Goal: Task Accomplishment & Management: Use online tool/utility

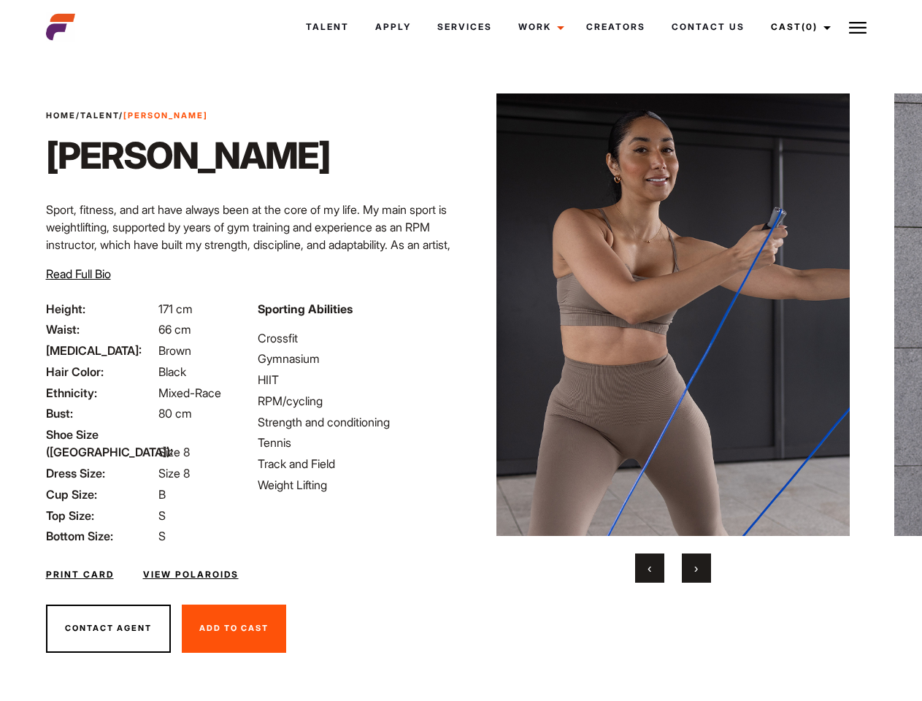
click at [797, 27] on link "Cast (0)" at bounding box center [799, 26] width 82 height 39
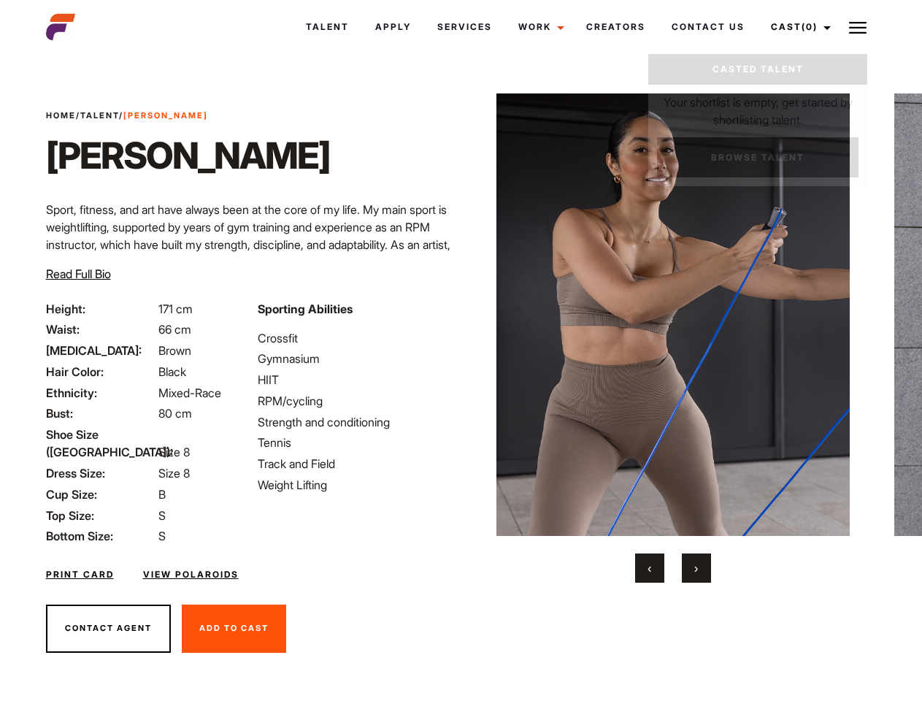
click at [858, 27] on img at bounding box center [858, 28] width 18 height 18
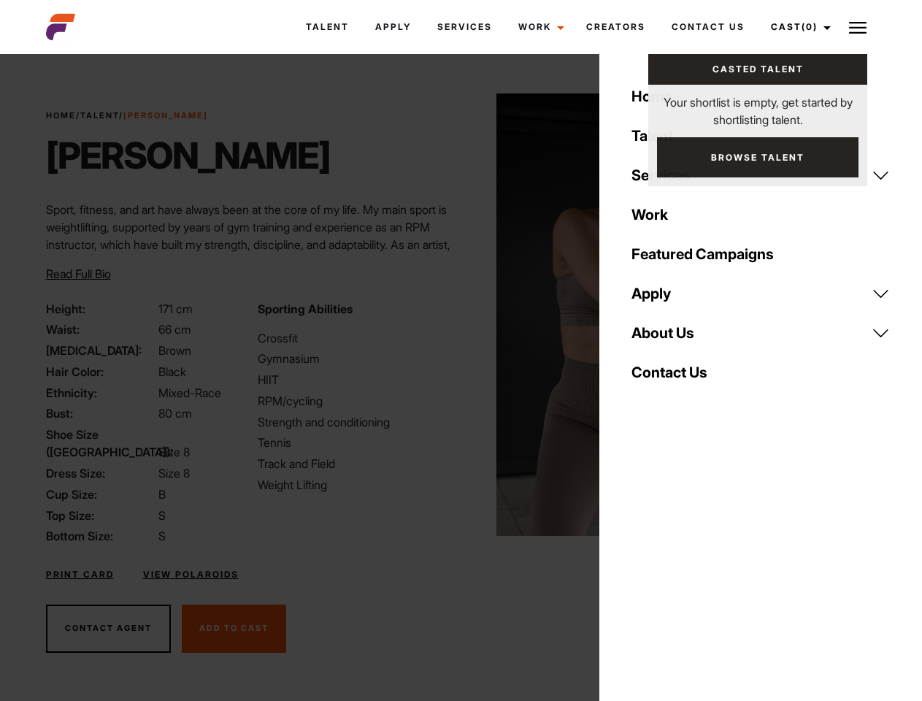
click at [673, 338] on img at bounding box center [674, 314] width 354 height 443
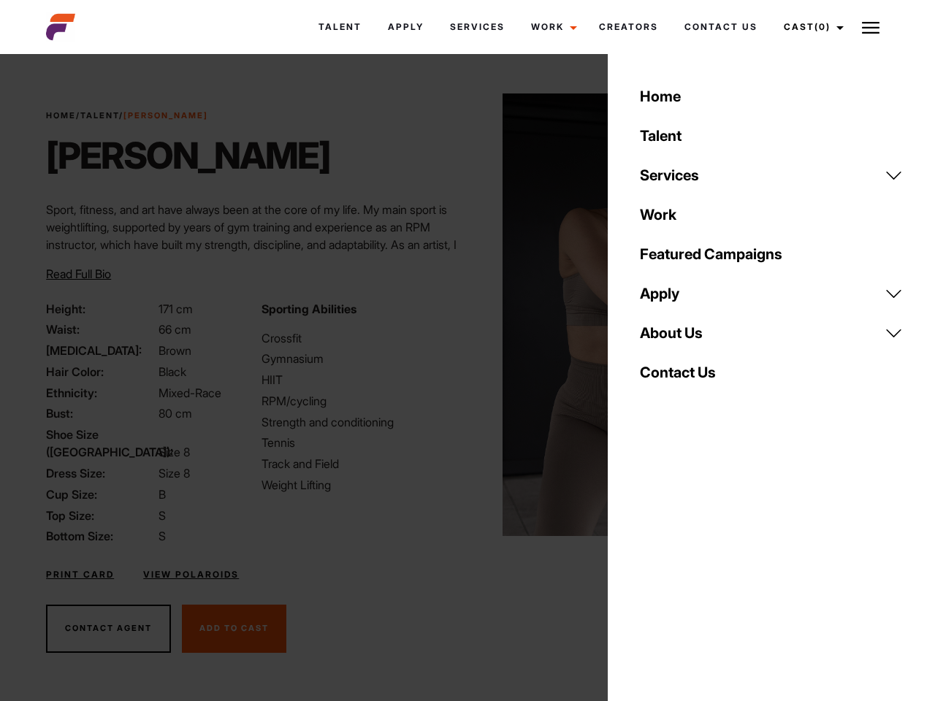
click at [461, 315] on div "Sporting Abilities Crossfit Gymnasium HIIT RPM/cycling Strength and conditionin…" at bounding box center [360, 422] width 215 height 245
click at [650, 568] on div "Home Talent Services Talent Casting Photography Videography Creative Hair and M…" at bounding box center [771, 350] width 327 height 701
click at [697, 568] on div "Home Talent Services Talent Casting Photography Videography Creative Hair and M…" at bounding box center [771, 350] width 327 height 701
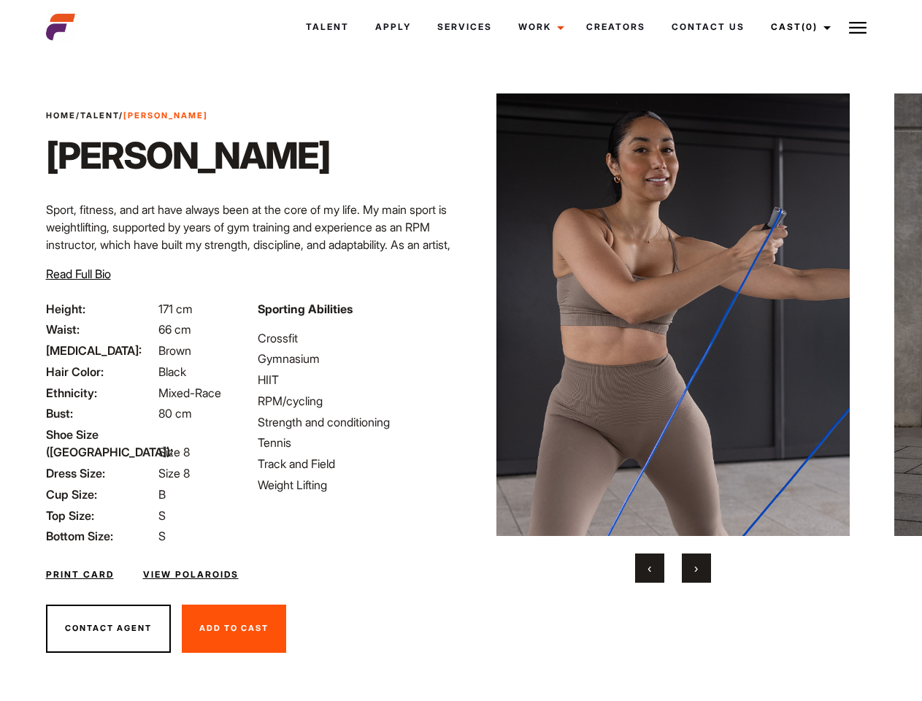
click at [797, 27] on link "Cast (0)" at bounding box center [799, 26] width 82 height 39
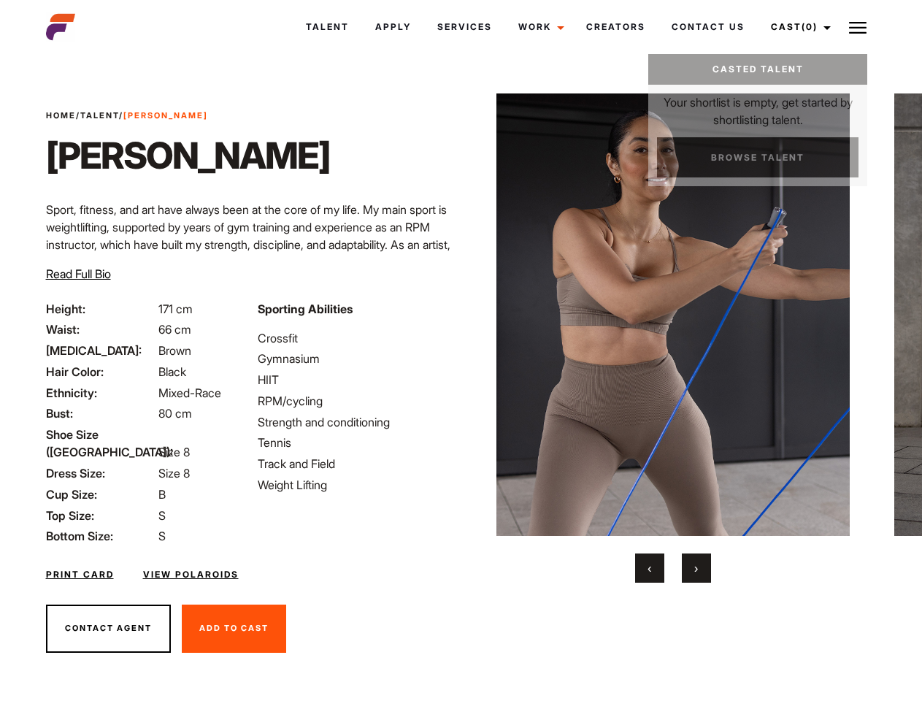
click at [858, 27] on img at bounding box center [858, 28] width 18 height 18
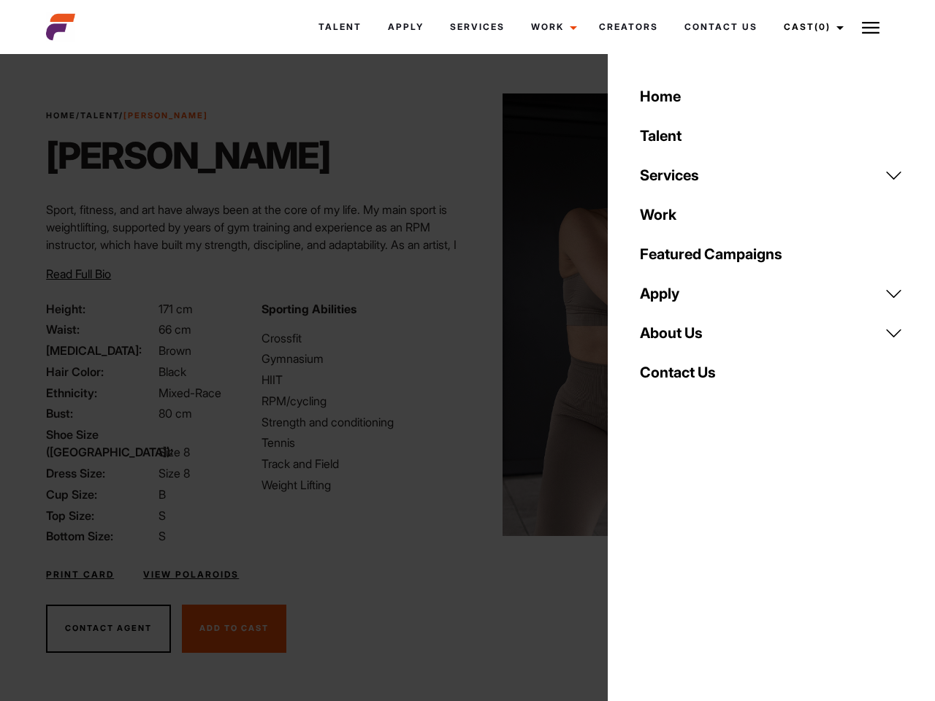
click at [673, 338] on img at bounding box center [679, 314] width 354 height 443
click at [461, 315] on div "Sporting Abilities Crossfit Gymnasium HIIT RPM/cycling Strength and conditionin…" at bounding box center [360, 422] width 215 height 245
click at [650, 568] on div "Home Talent Services Talent Casting Photography Videography Creative Hair and M…" at bounding box center [771, 350] width 327 height 701
click at [697, 568] on div "Home Talent Services Talent Casting Photography Videography Creative Hair and M…" at bounding box center [771, 350] width 327 height 701
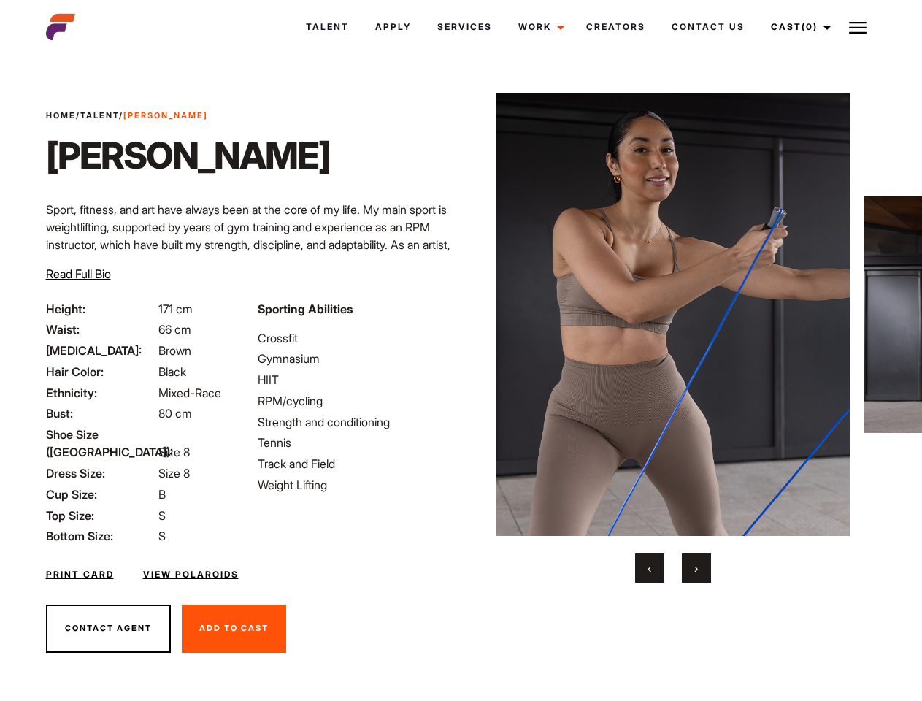
click at [797, 27] on link "Cast (0)" at bounding box center [799, 26] width 82 height 39
click at [858, 27] on img at bounding box center [858, 28] width 18 height 18
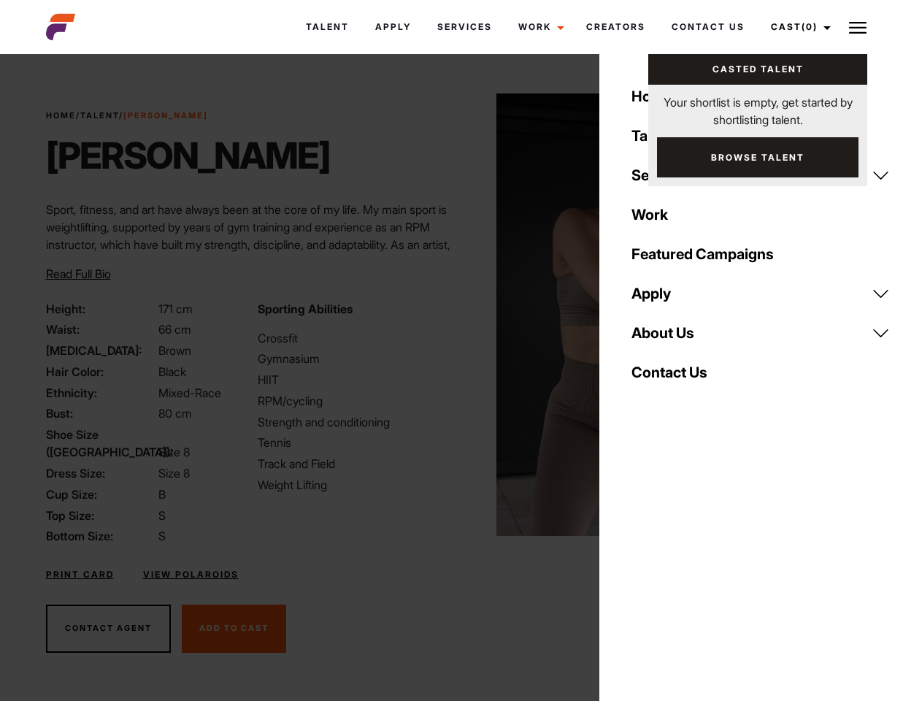
click at [673, 338] on img at bounding box center [674, 314] width 354 height 443
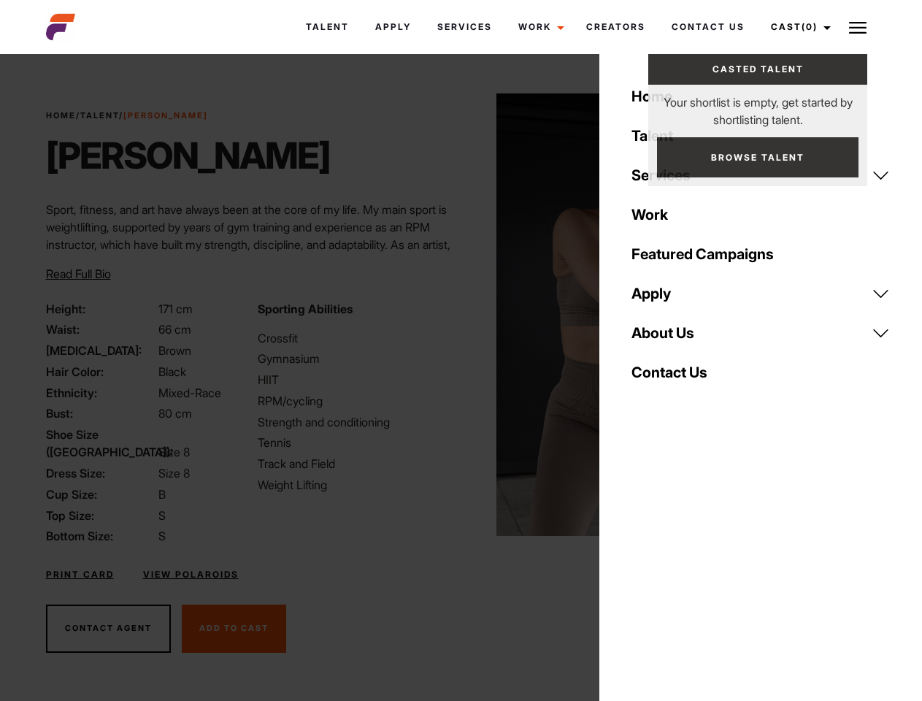
click at [461, 315] on div "Sporting Abilities Crossfit Gymnasium HIIT RPM/cycling Strength and conditionin…" at bounding box center [355, 422] width 212 height 245
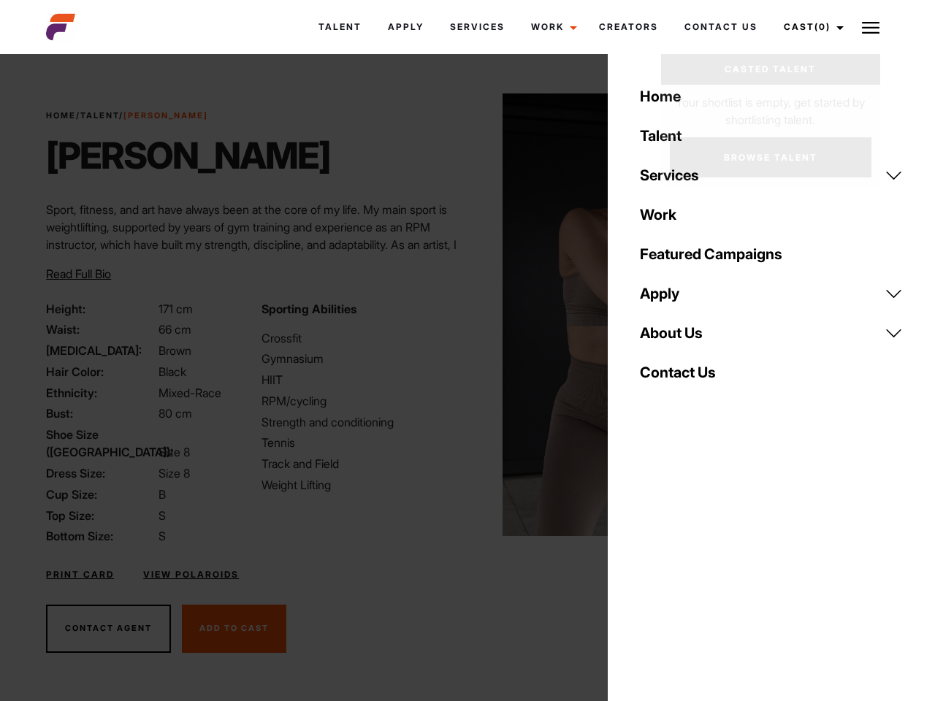
click at [650, 568] on div "Home Talent Services Talent Casting Photography Videography Creative Hair and M…" at bounding box center [771, 350] width 327 height 701
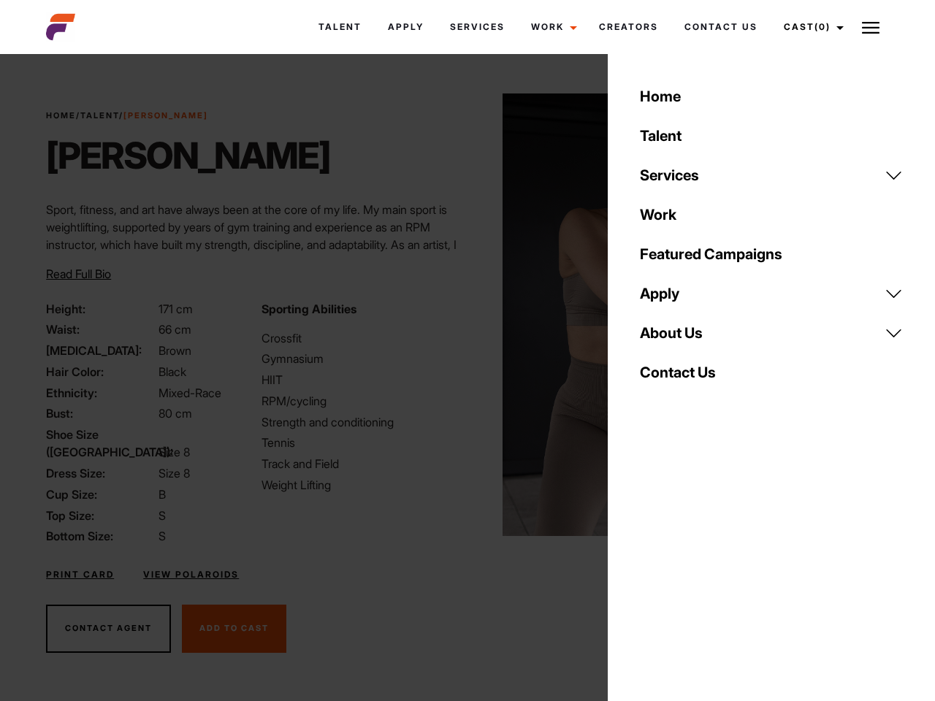
click at [697, 568] on div "Home Talent Services Talent Casting Photography Videography Creative Hair and M…" at bounding box center [771, 350] width 327 height 701
